Goal: Information Seeking & Learning: Find specific page/section

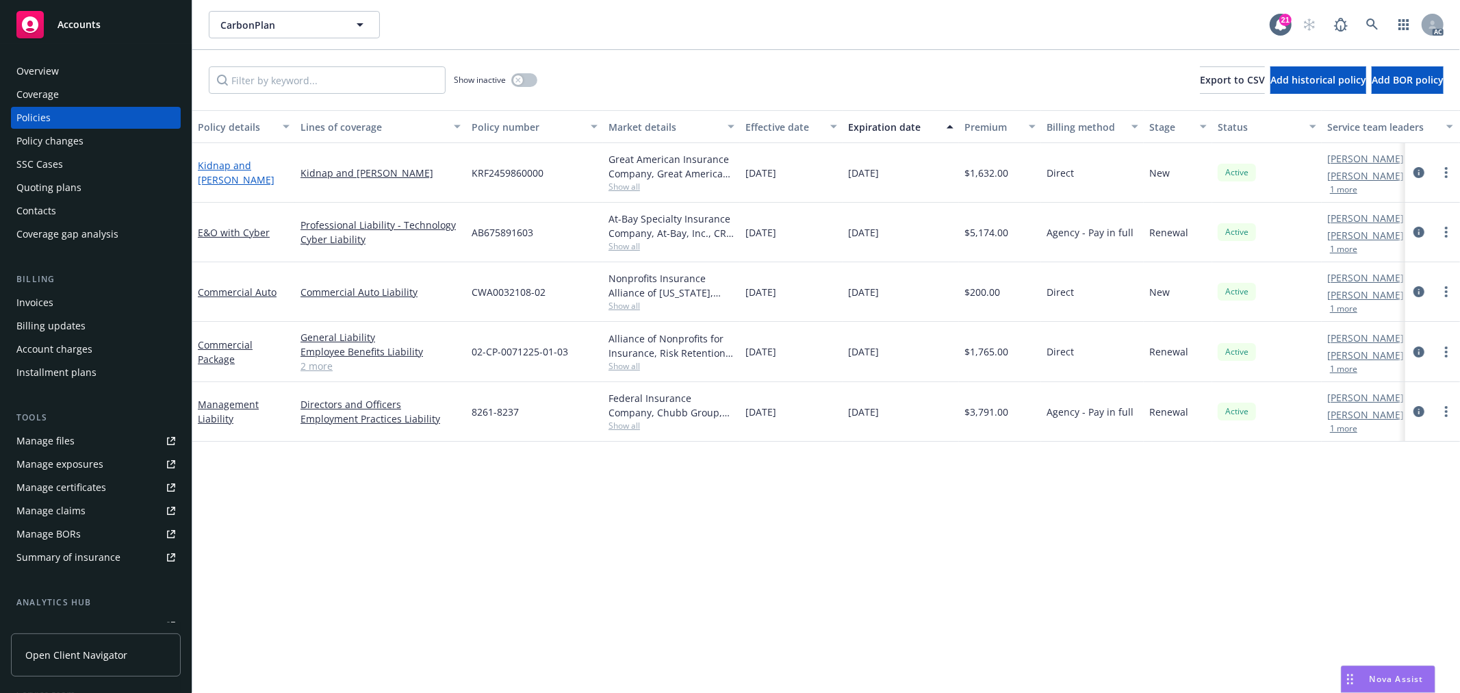
click at [242, 169] on link "Kidnap and Ransom" at bounding box center [236, 172] width 77 height 27
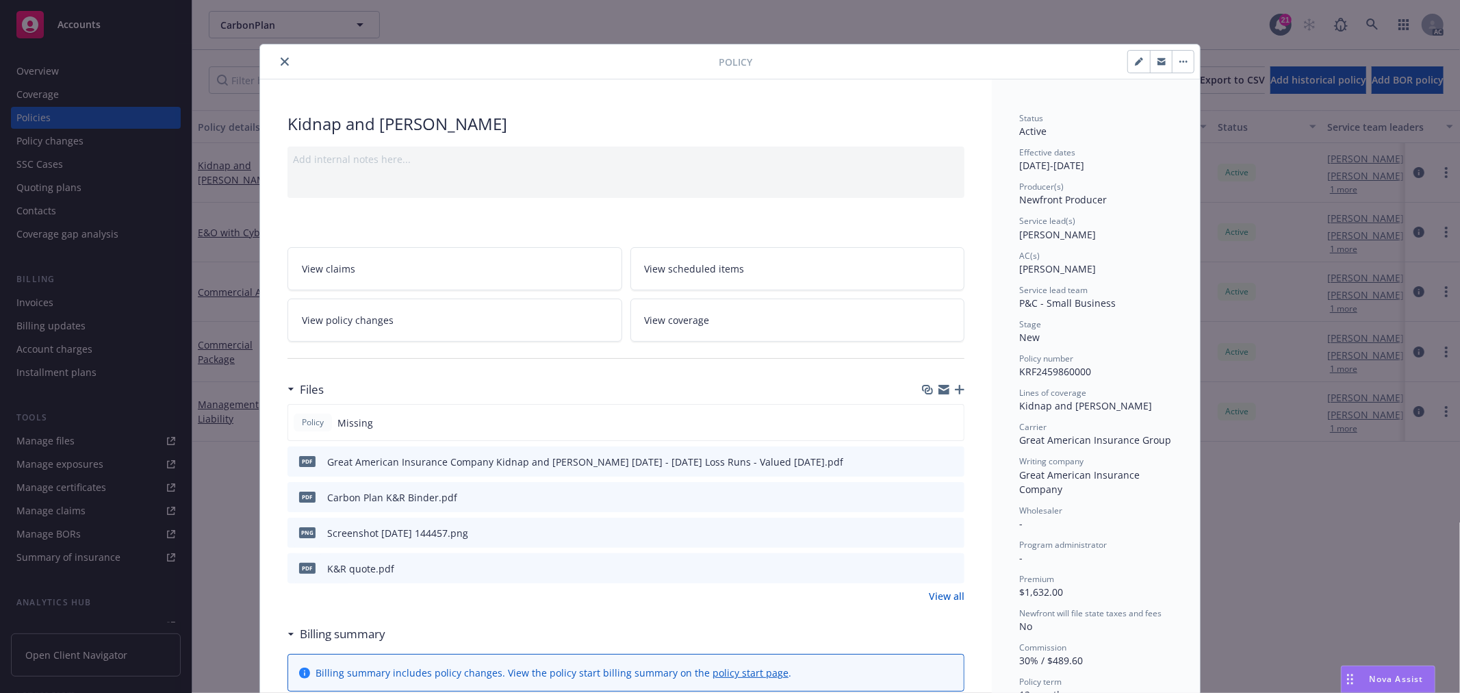
click at [957, 597] on link "View all" at bounding box center [947, 596] width 36 height 14
click at [391, 325] on link "View policy changes" at bounding box center [455, 320] width 335 height 43
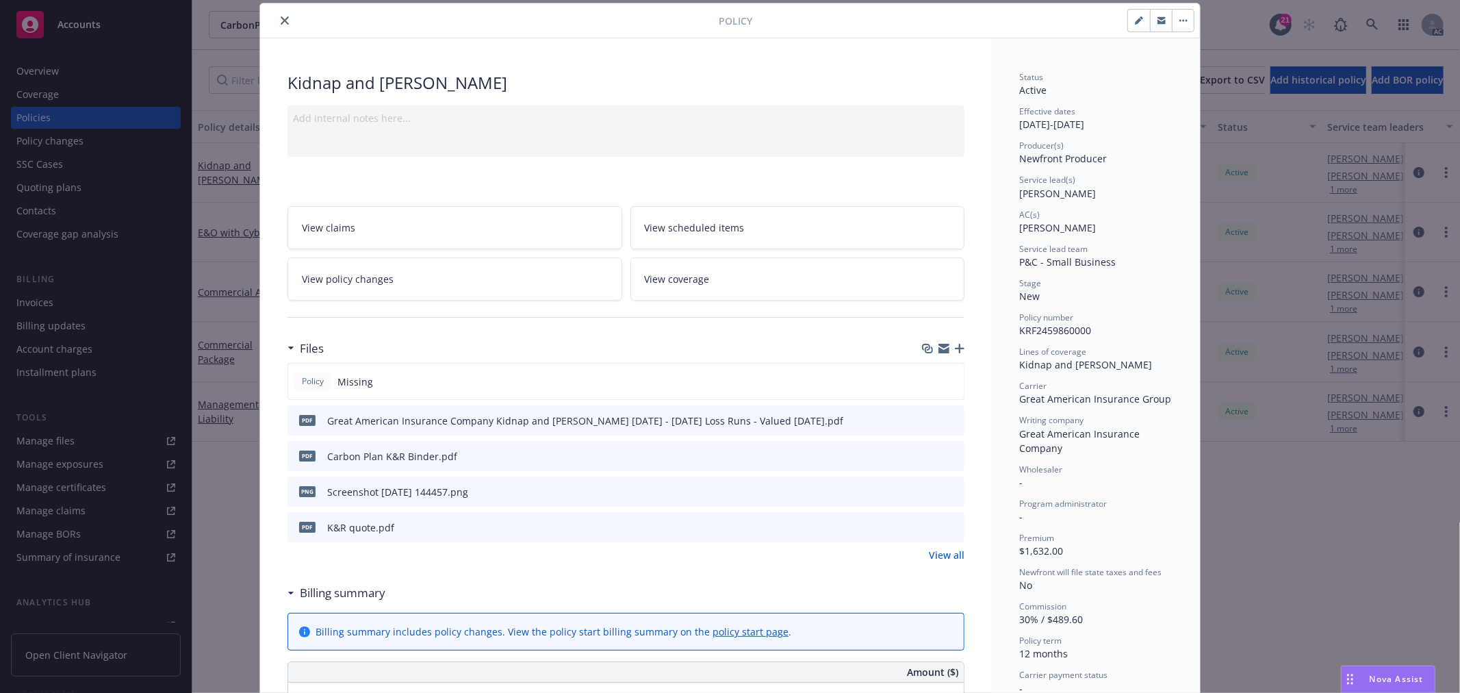
click at [940, 551] on link "View all" at bounding box center [947, 555] width 36 height 14
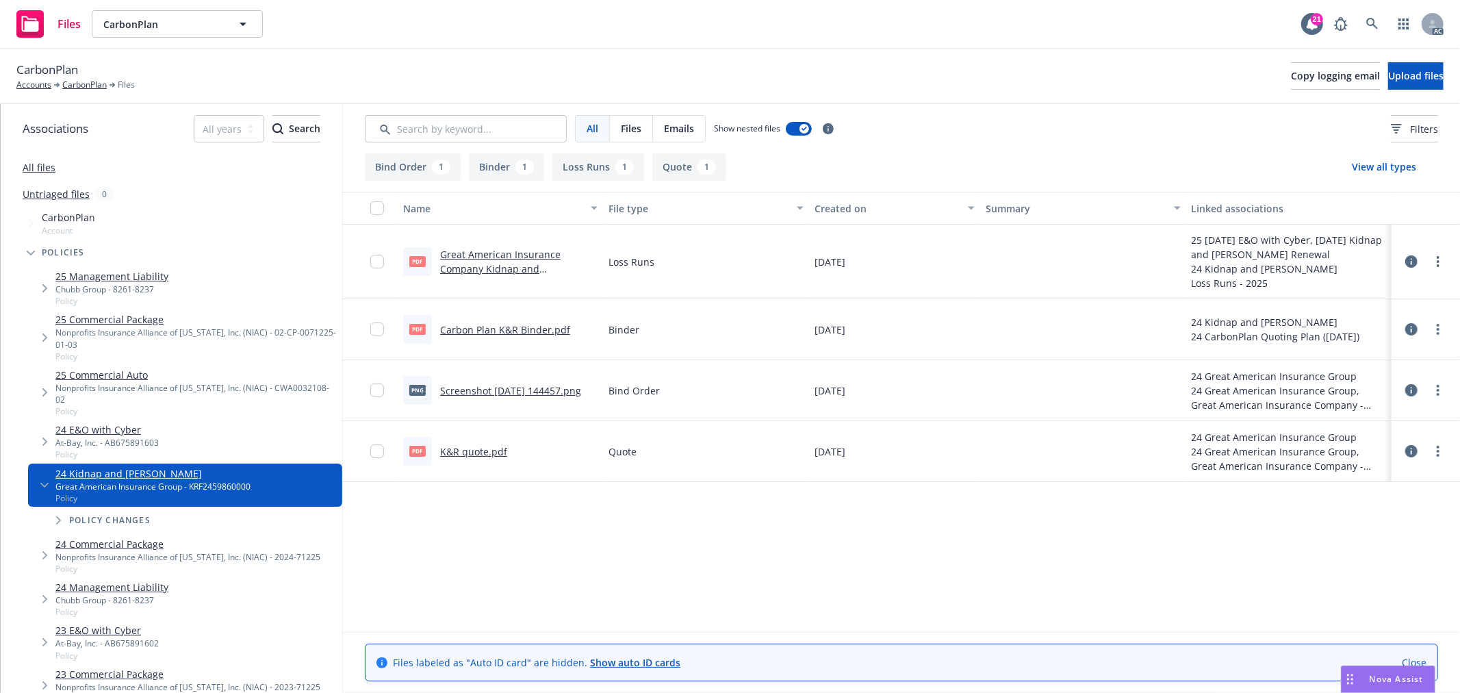
click at [470, 448] on link "K&R quote.pdf" at bounding box center [473, 451] width 67 height 13
click at [518, 324] on link "Carbon Plan K&R Binder.pdf" at bounding box center [505, 329] width 130 height 13
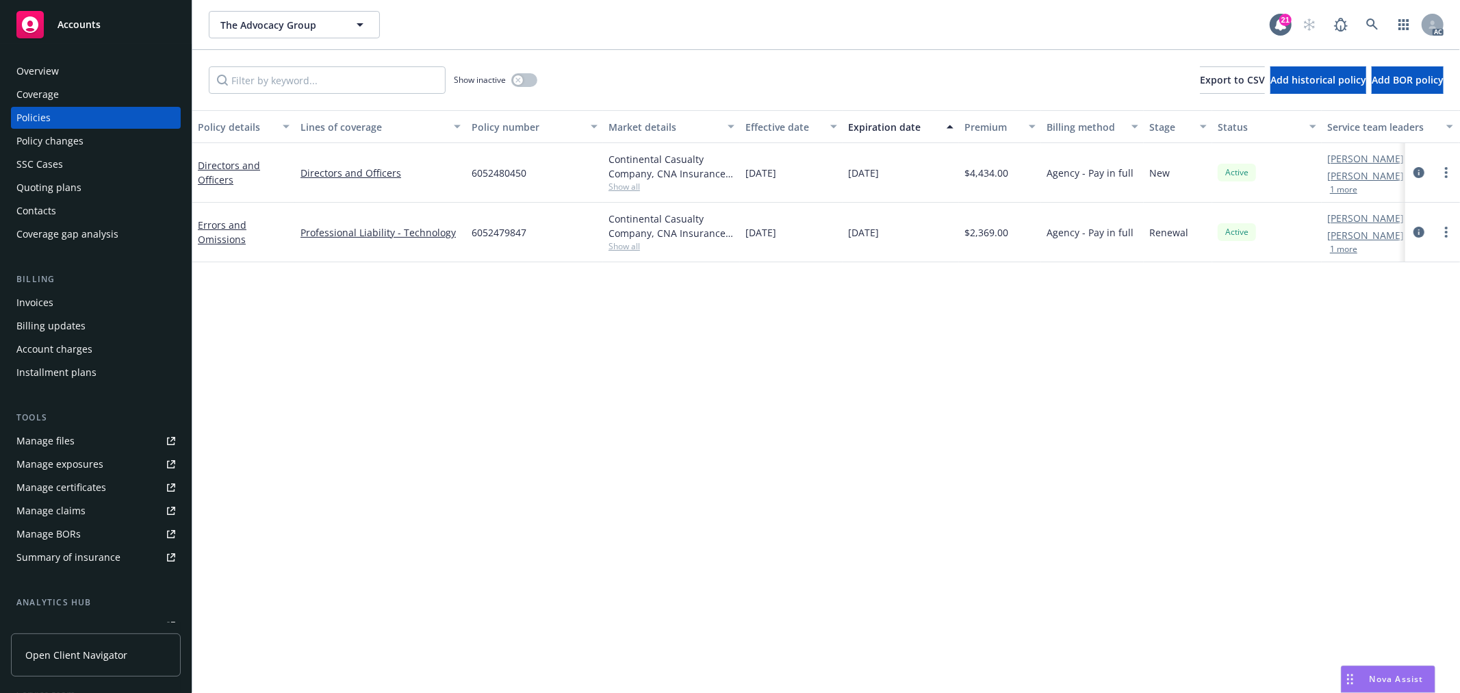
click at [1373, 679] on span "Nova Assist" at bounding box center [1397, 679] width 54 height 12
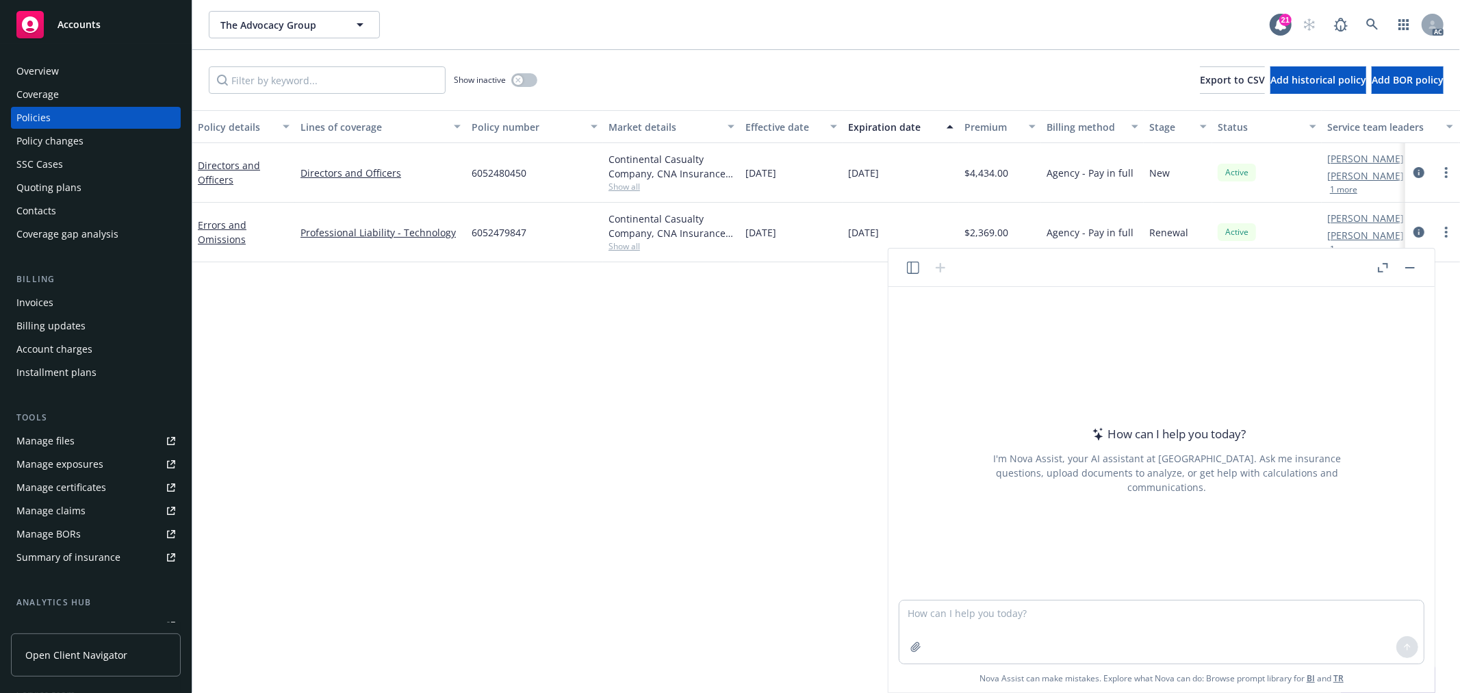
click at [1139, 598] on div at bounding box center [1167, 591] width 524 height 16
click at [1139, 615] on textarea at bounding box center [1162, 631] width 524 height 63
paste textarea "01700460"
type textarea "check grammar: 01700460"
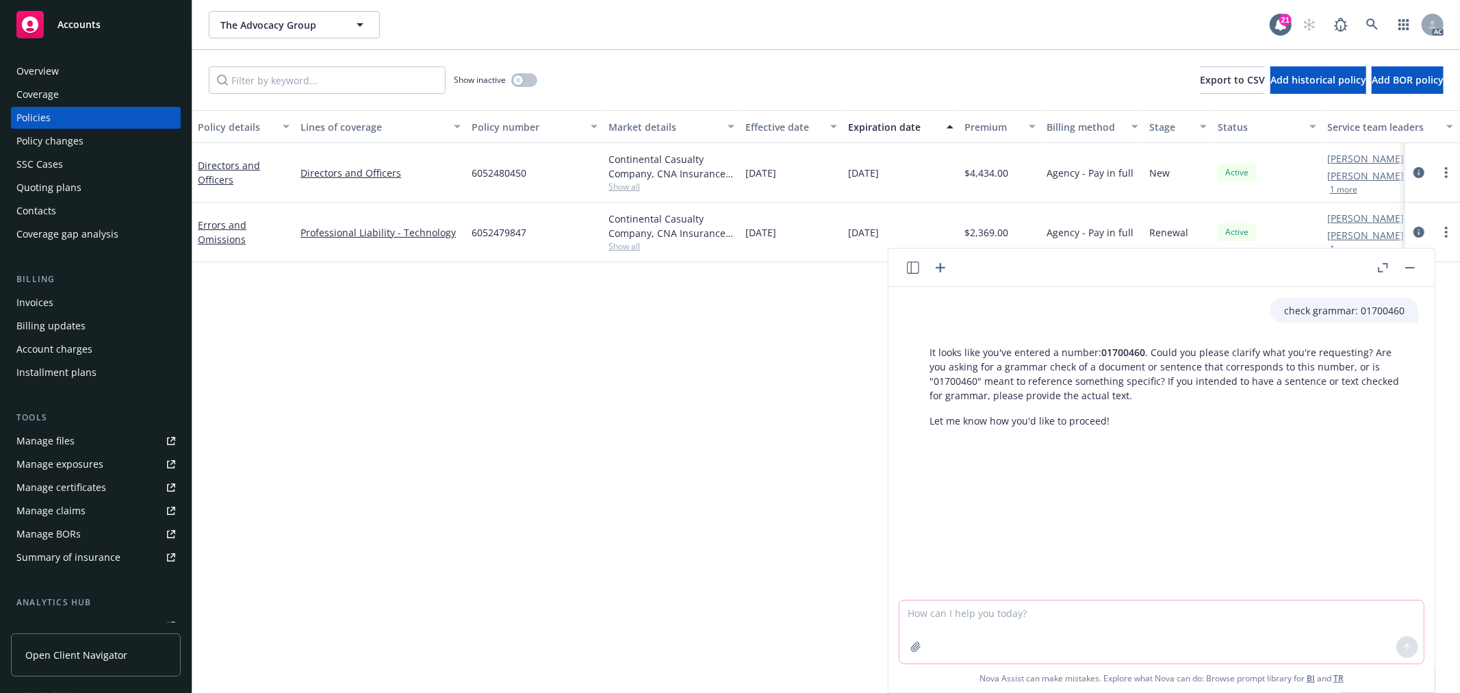
click at [990, 614] on textarea at bounding box center [1162, 631] width 524 height 63
type textarea "c"
paste textarea "Please see attached completed submission for this year's [DATE] - Directors and…"
type textarea "Please see attached completed submission for this year's [DATE] - Directors and…"
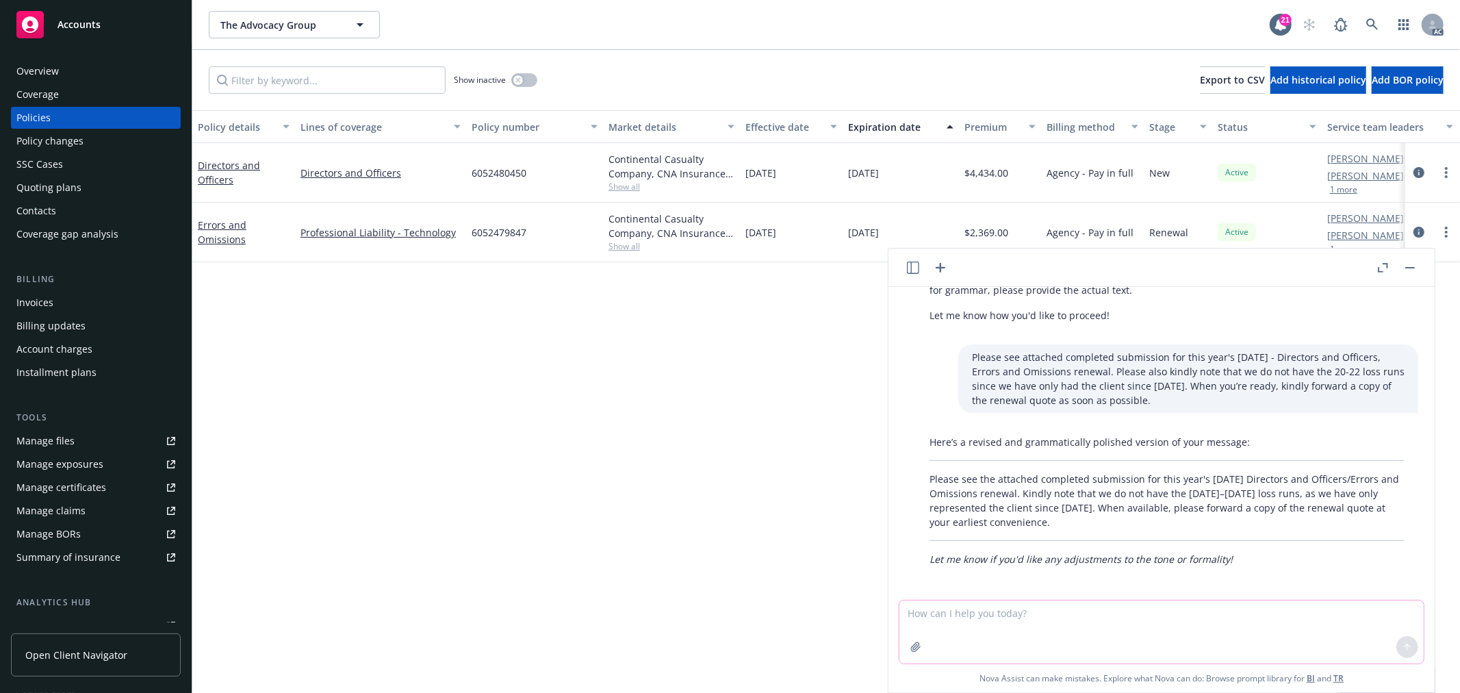
scroll to position [110, 0]
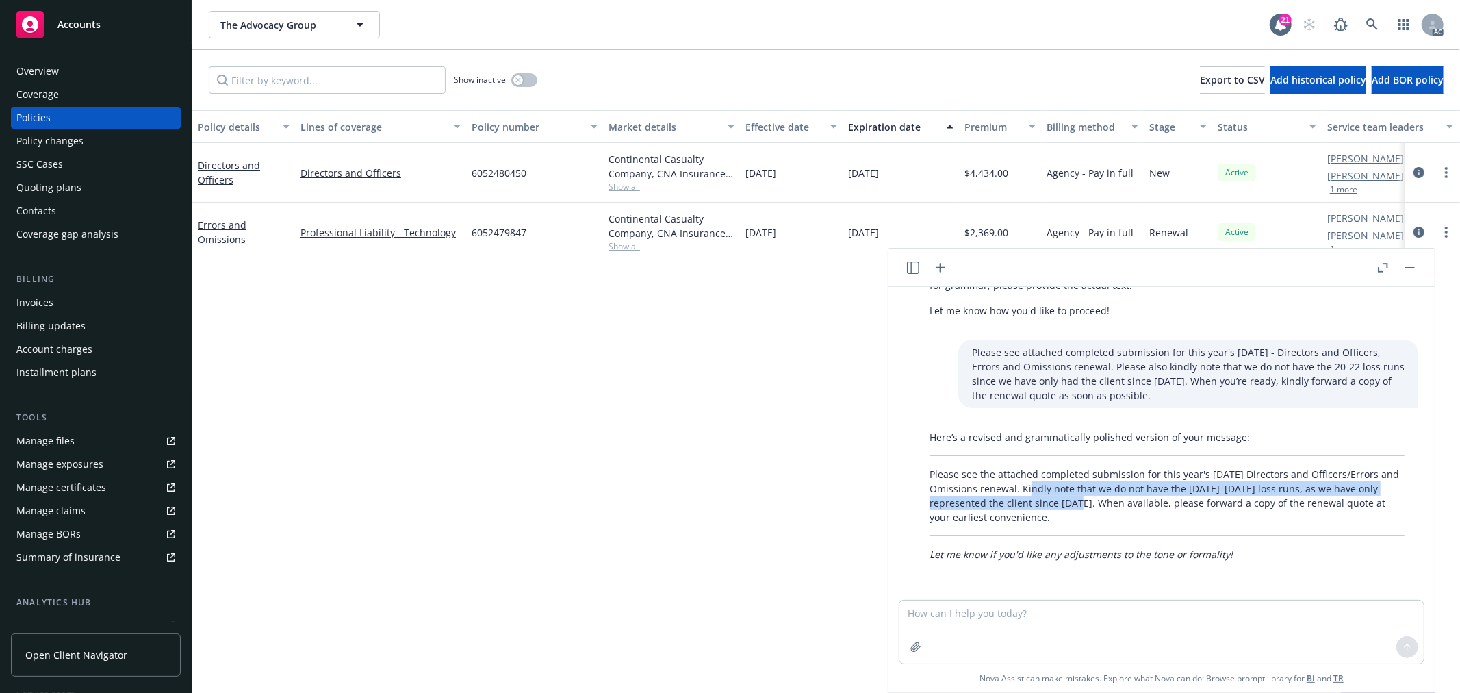
drag, startPoint x: 1038, startPoint y: 487, endPoint x: 1085, endPoint y: 500, distance: 49.0
click at [1085, 500] on p "Please see the attached completed submission for this year's [DATE] Directors a…" at bounding box center [1167, 496] width 475 height 58
copy p "Kindly note that we do not have the [DATE]–[DATE] loss runs, as we have only re…"
click at [521, 82] on icon "button" at bounding box center [518, 79] width 5 height 5
